Goal: Information Seeking & Learning: Find specific page/section

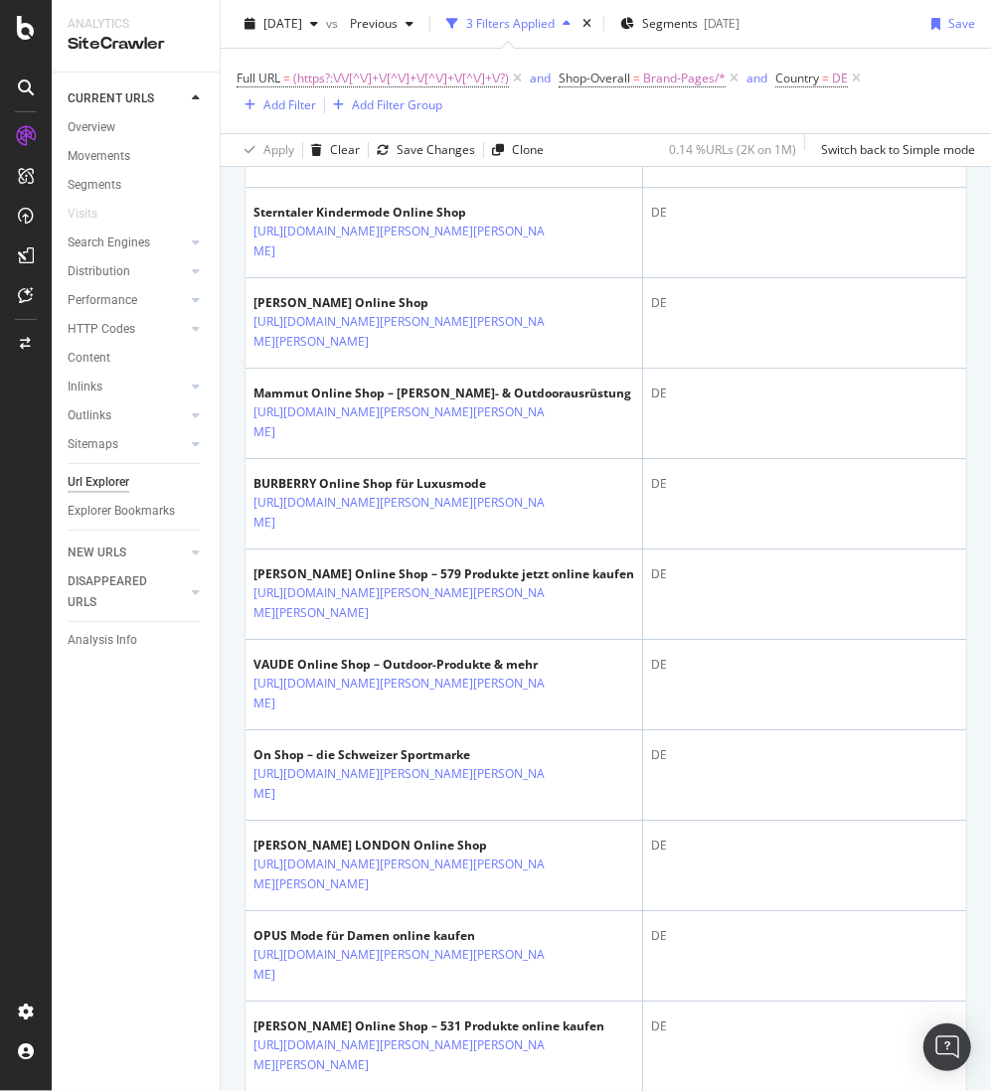
scroll to position [3657, 0]
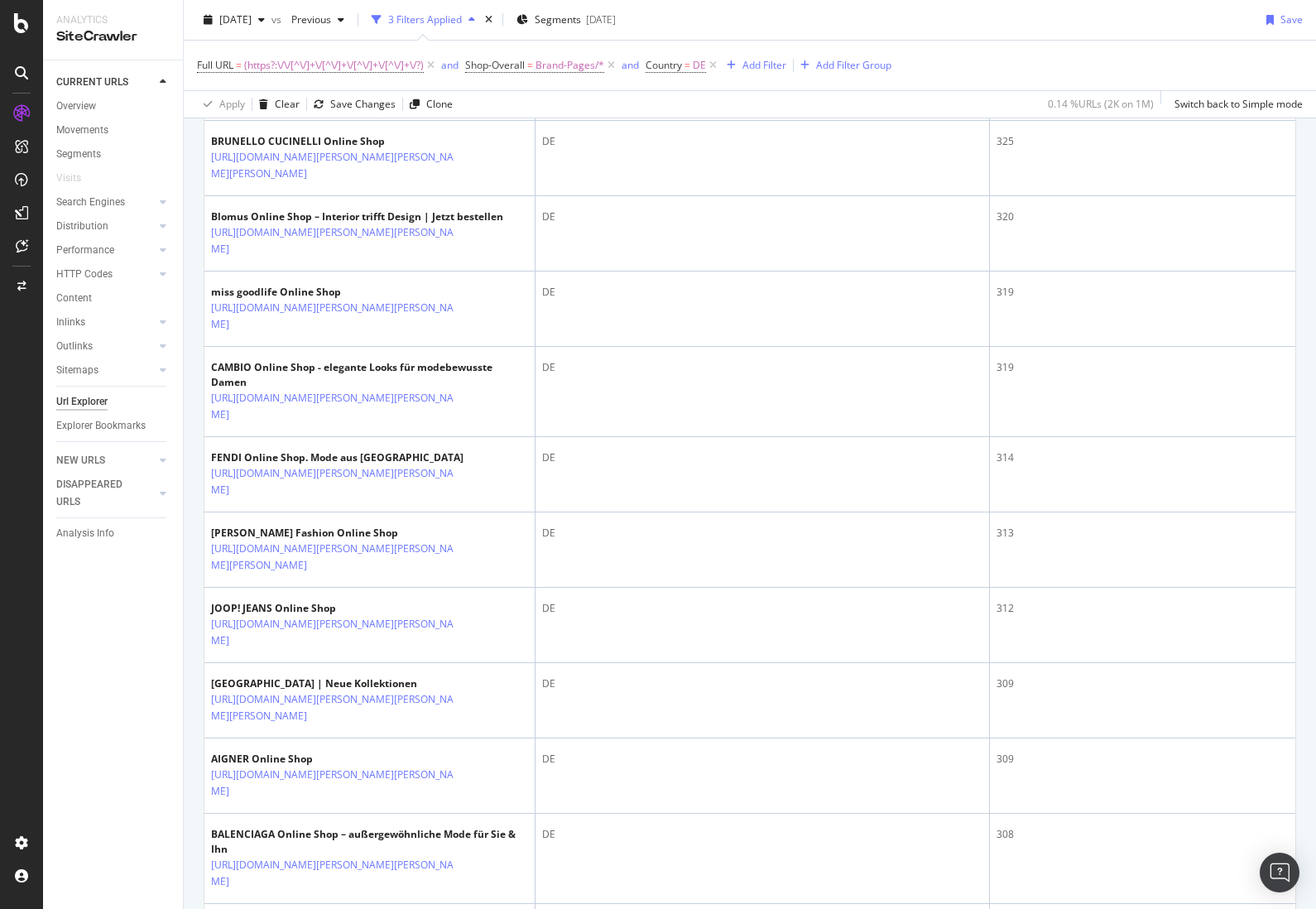
scroll to position [2998, 0]
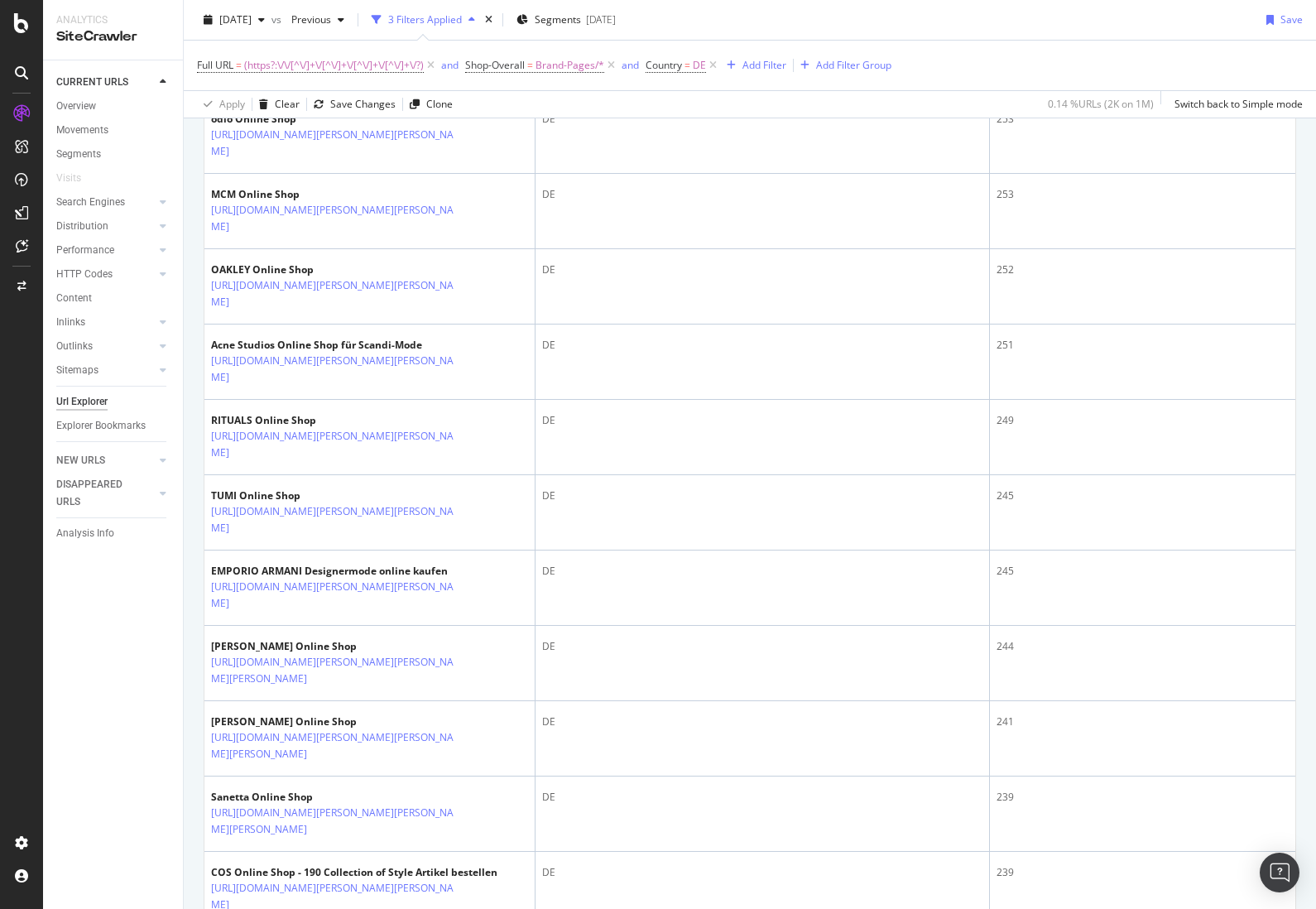
scroll to position [2969, 0]
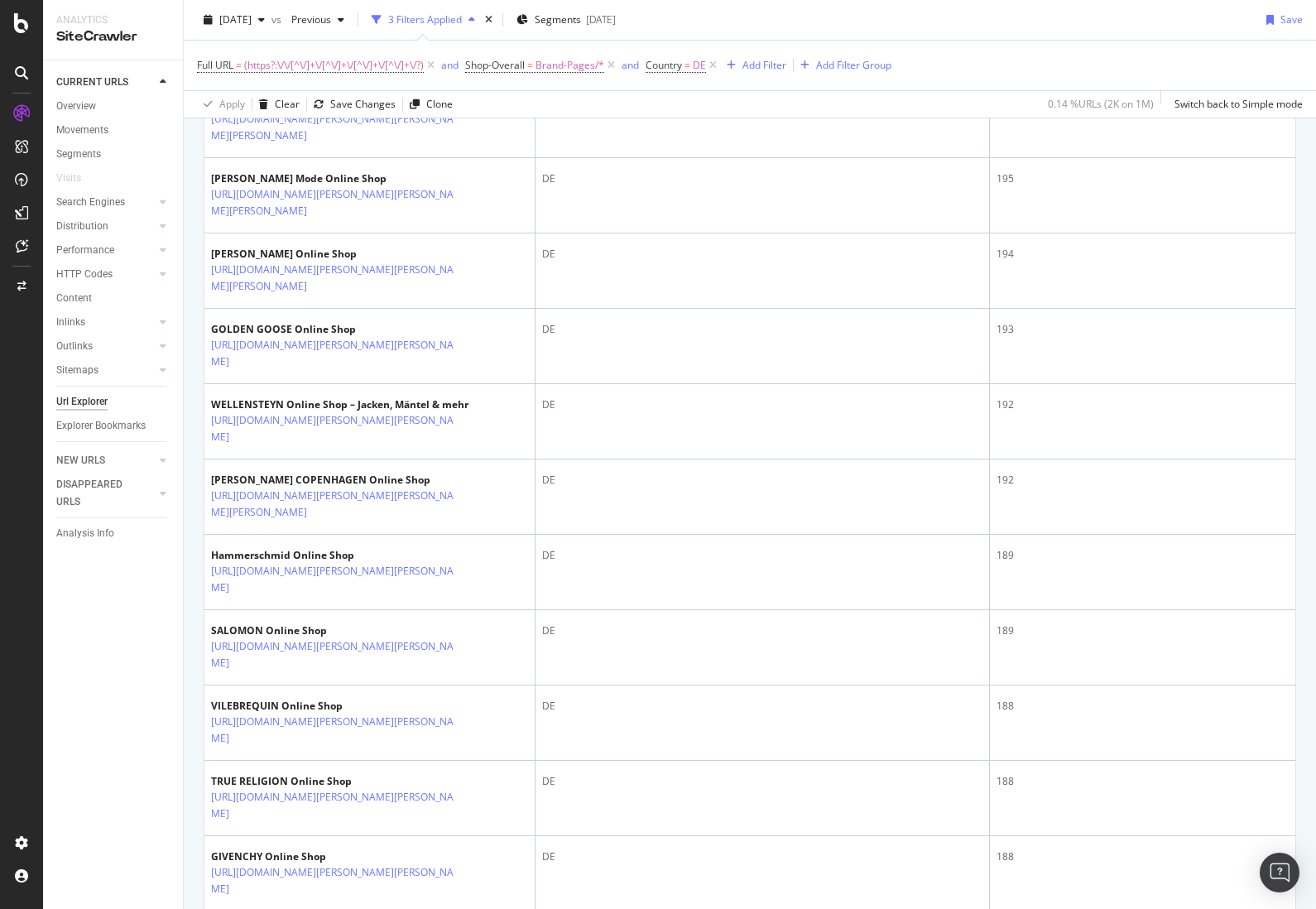
scroll to position [2630, 0]
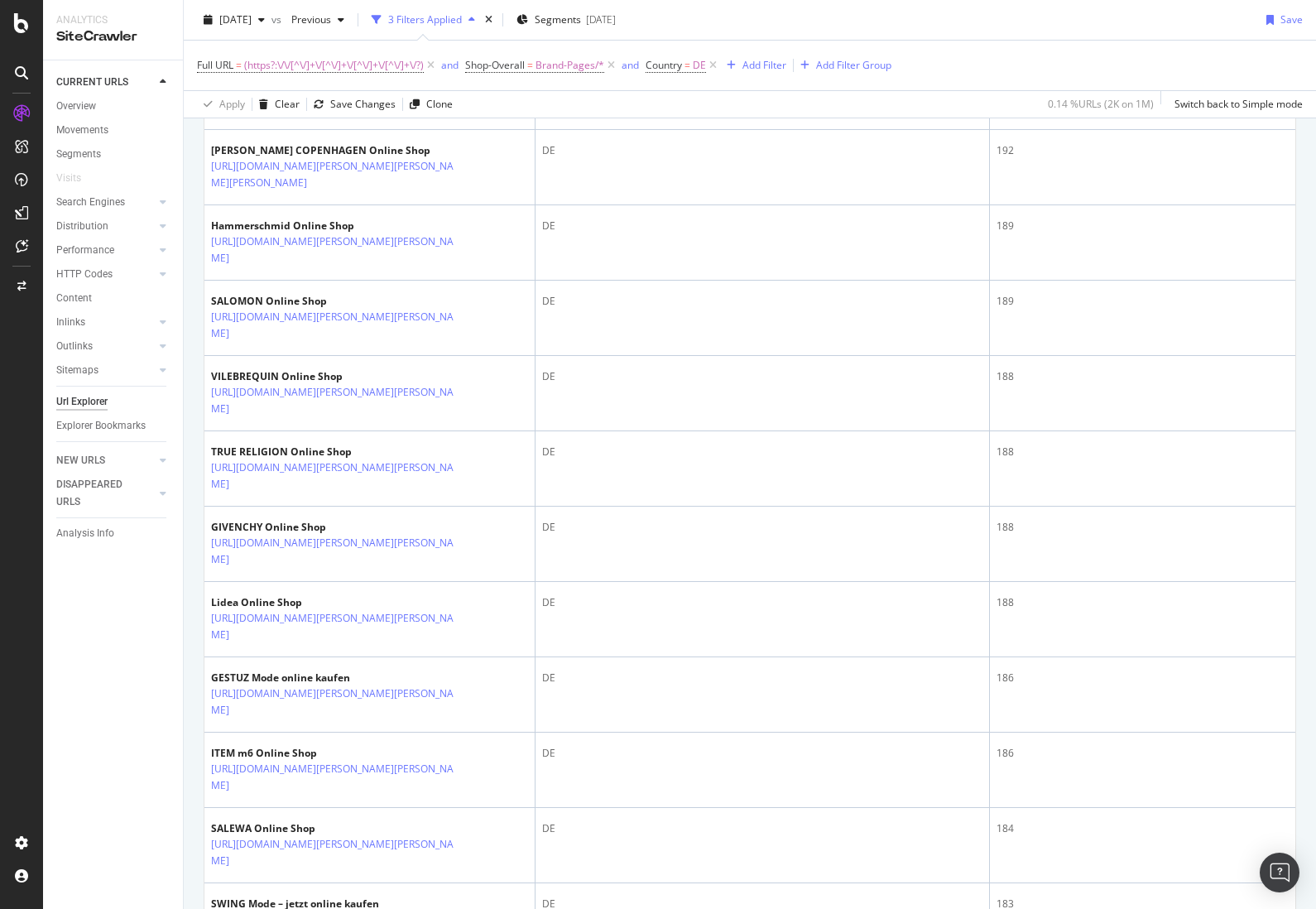
scroll to position [2969, 0]
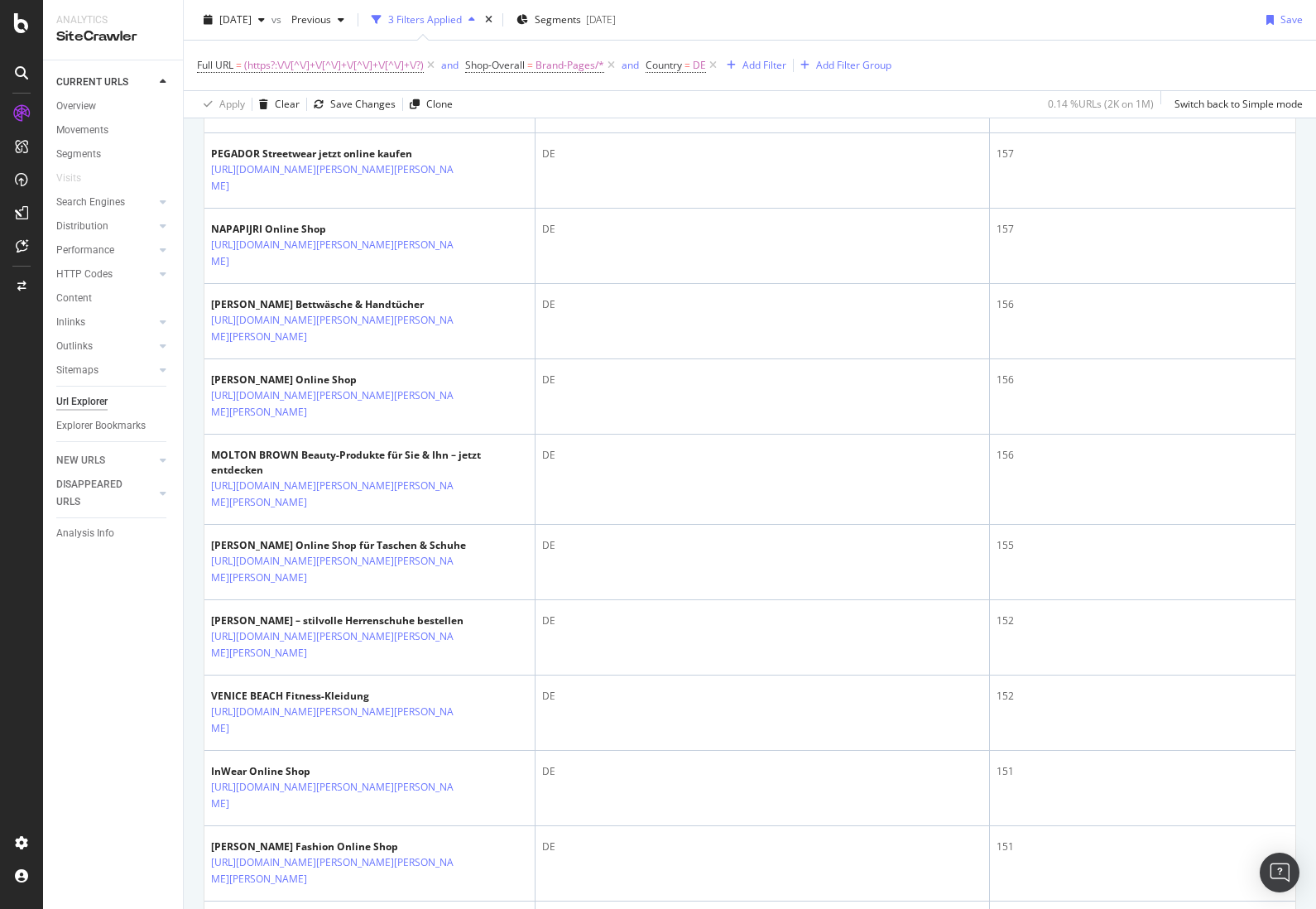
scroll to position [3078, 0]
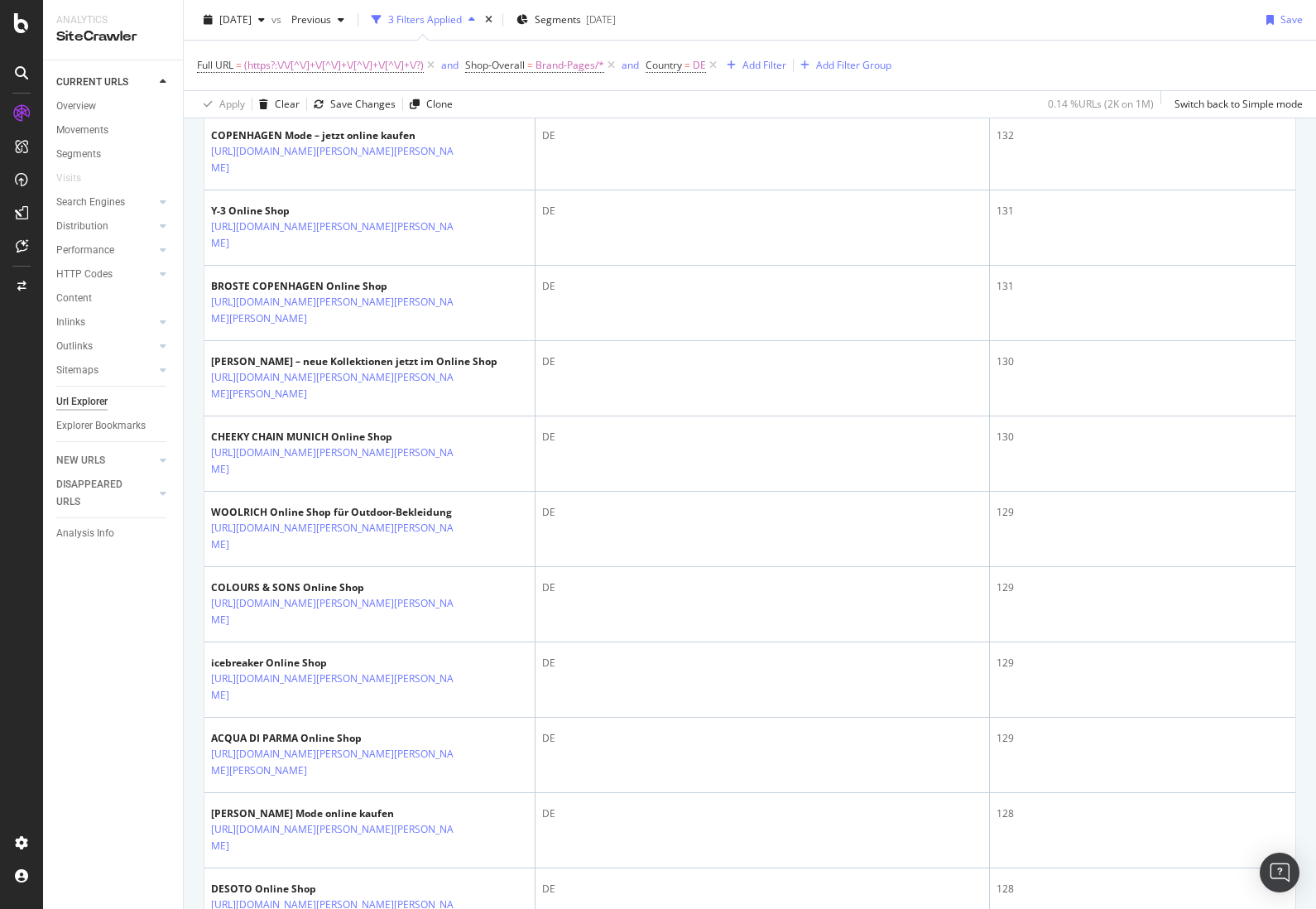
scroll to position [3016, 0]
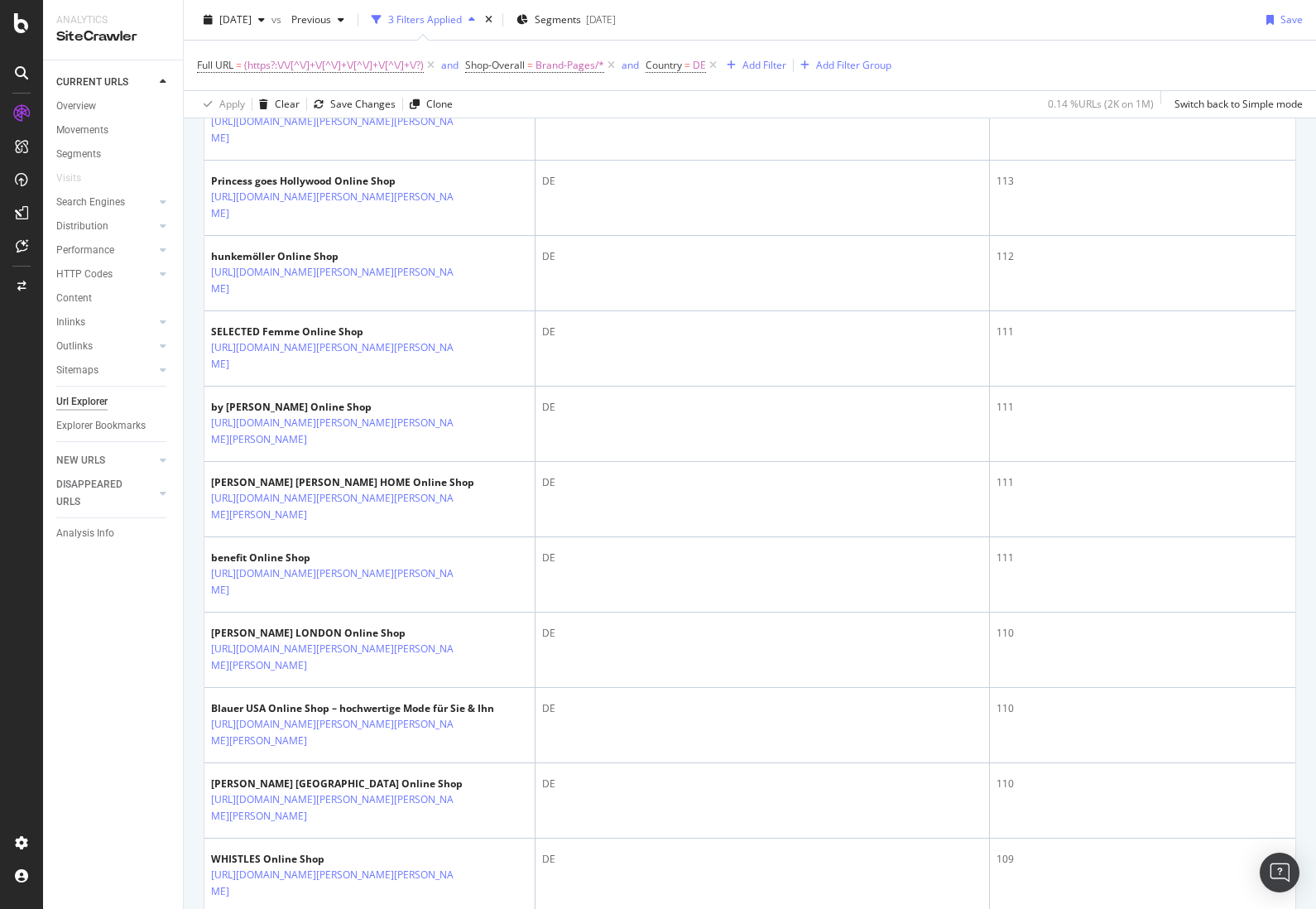
scroll to position [3126, 0]
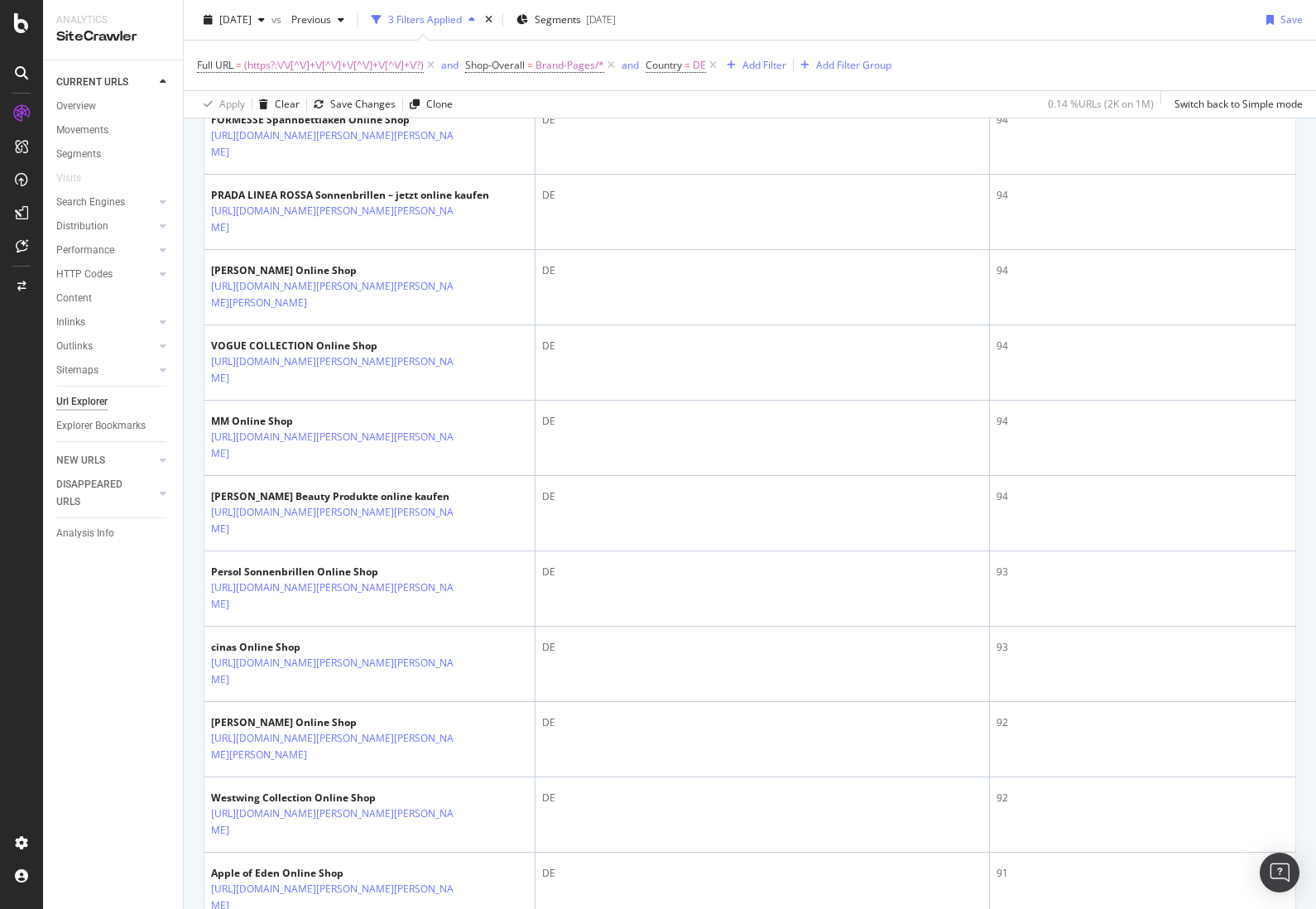
scroll to position [3031, 0]
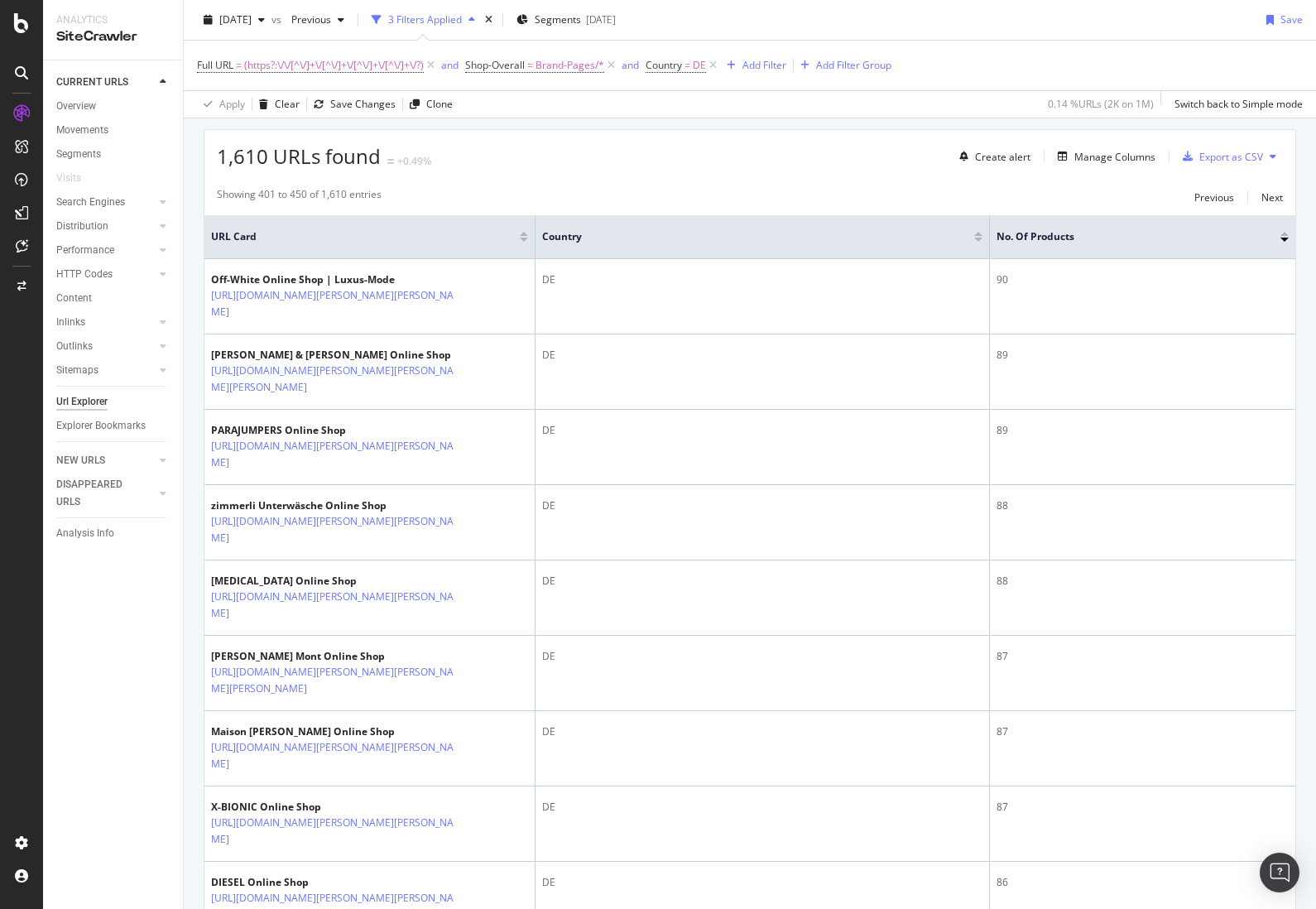
scroll to position [543, 0]
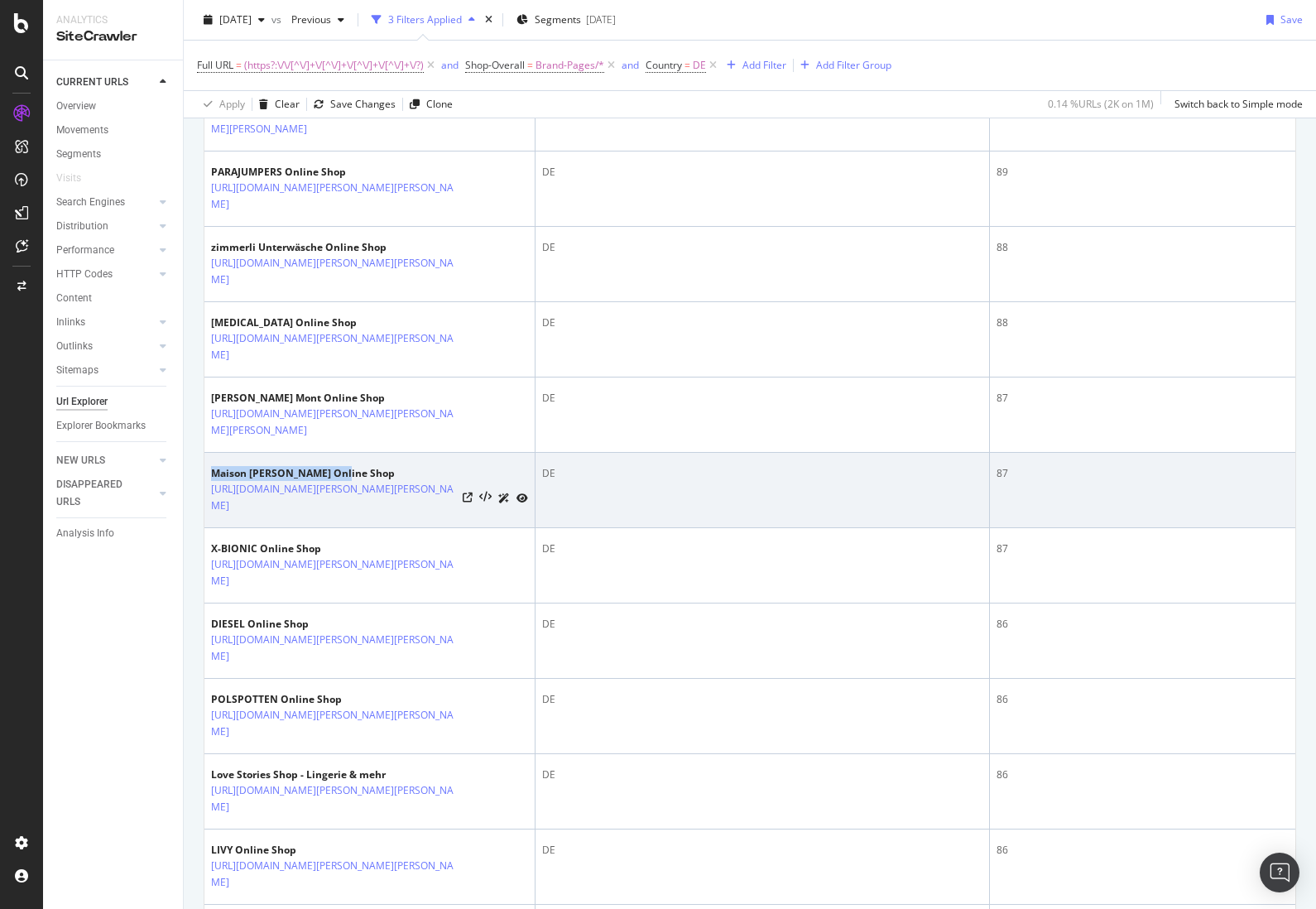
drag, startPoint x: 207, startPoint y: 419, endPoint x: 334, endPoint y: 430, distance: 127.5
click at [334, 453] on td "Maison [PERSON_NAME] Online Shop [URL][DOMAIN_NAME][PERSON_NAME][PERSON_NAME]" at bounding box center [369, 491] width 331 height 75
copy div "Maison [PERSON_NAME]"
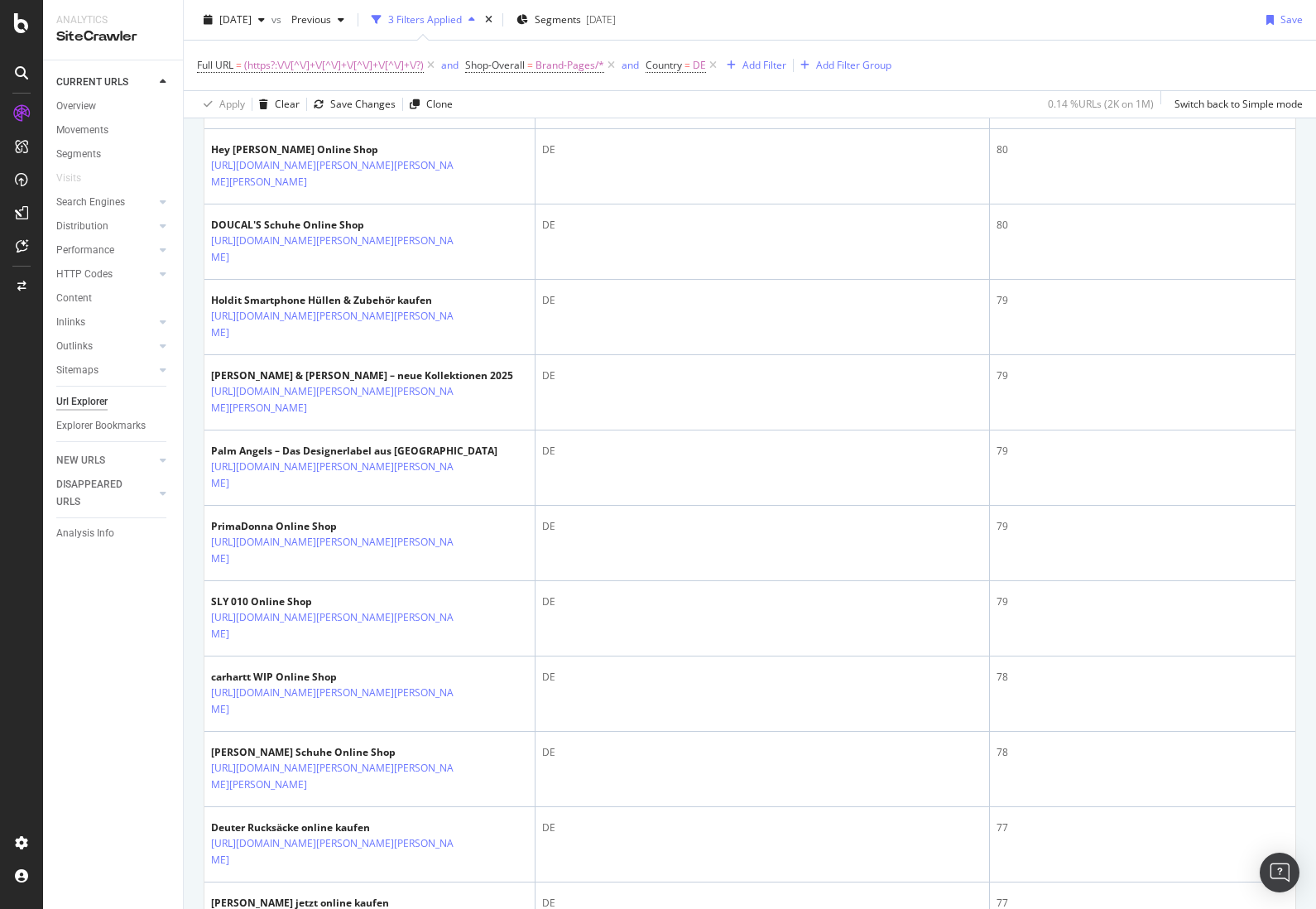
scroll to position [3064, 0]
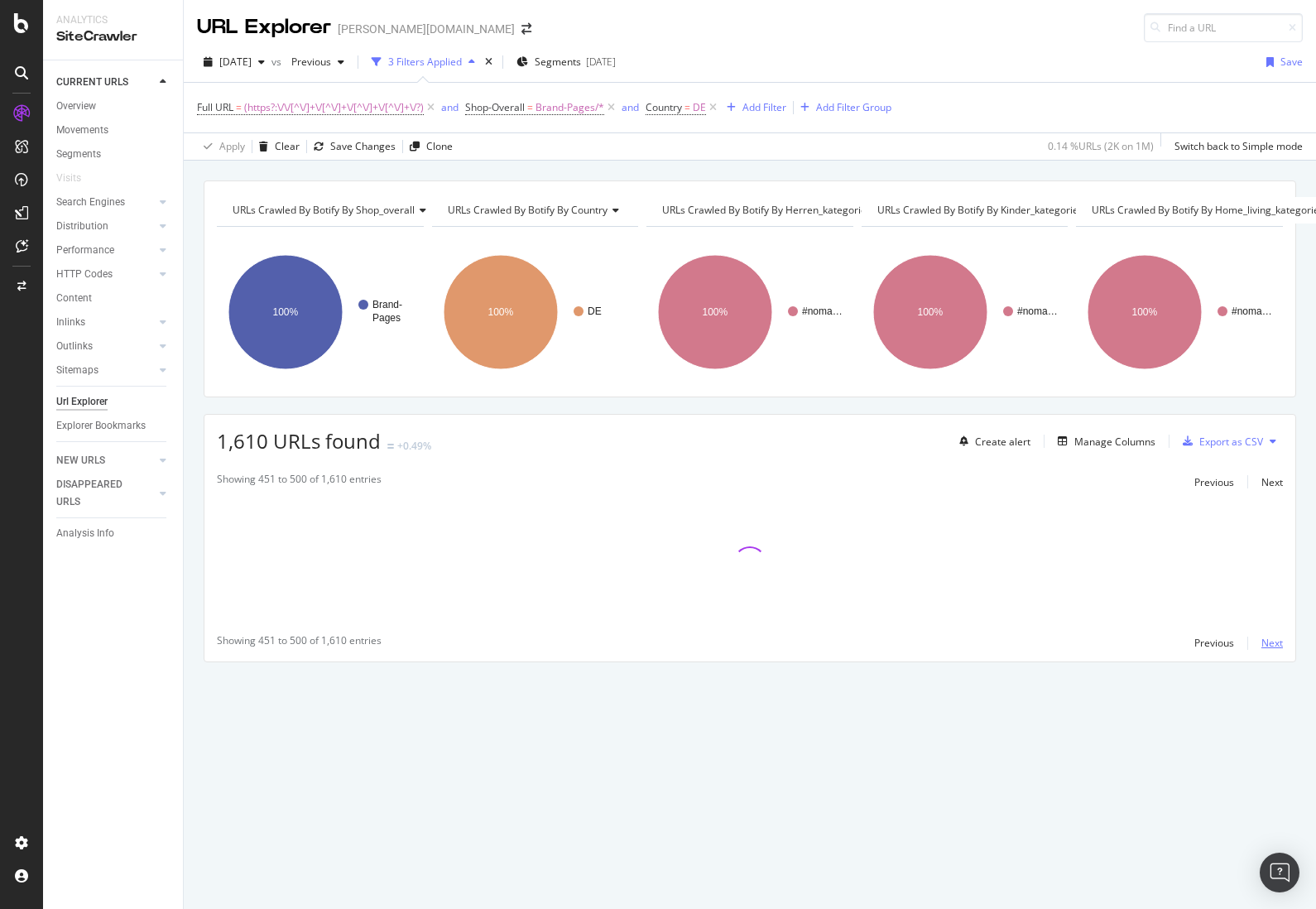
scroll to position [0, 0]
